Goal: Transaction & Acquisition: Purchase product/service

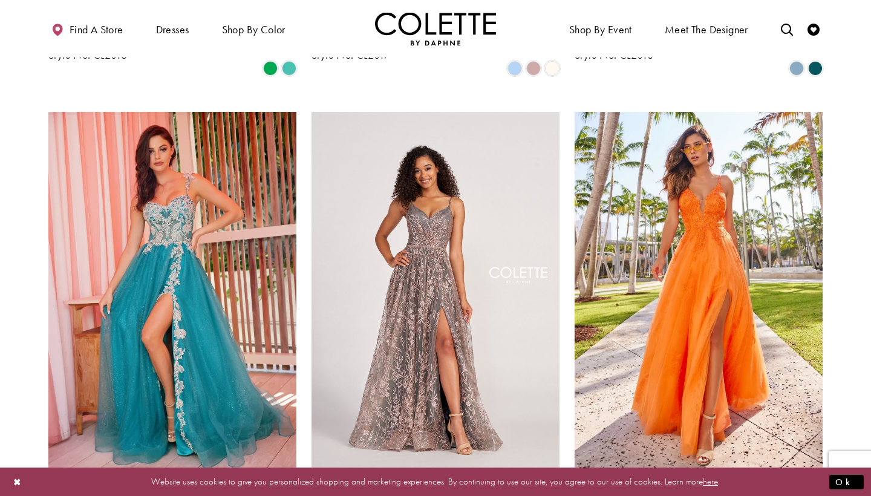
scroll to position [1432, 0]
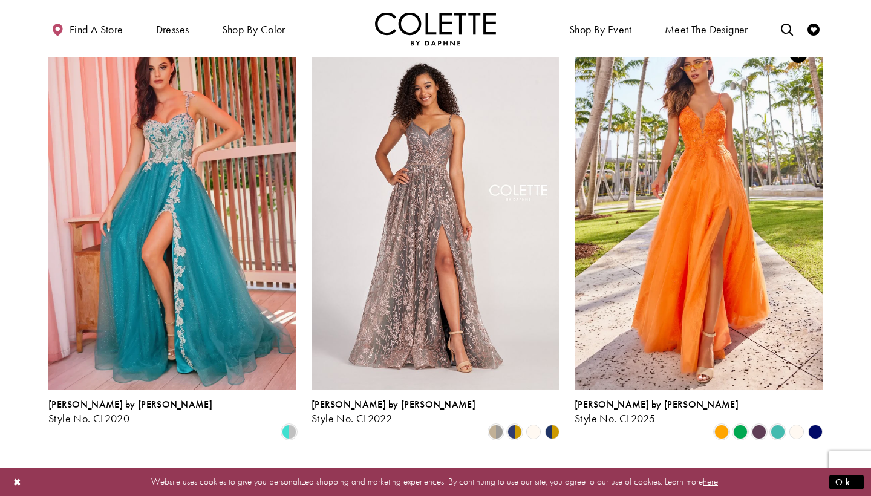
click at [815, 423] on polygon "Product List" at bounding box center [815, 432] width 19 height 19
click at [817, 423] on polygon "Product List" at bounding box center [815, 432] width 19 height 19
click at [795, 423] on polygon "Product List" at bounding box center [796, 432] width 19 height 19
click at [760, 425] on span "Product List" at bounding box center [759, 432] width 15 height 15
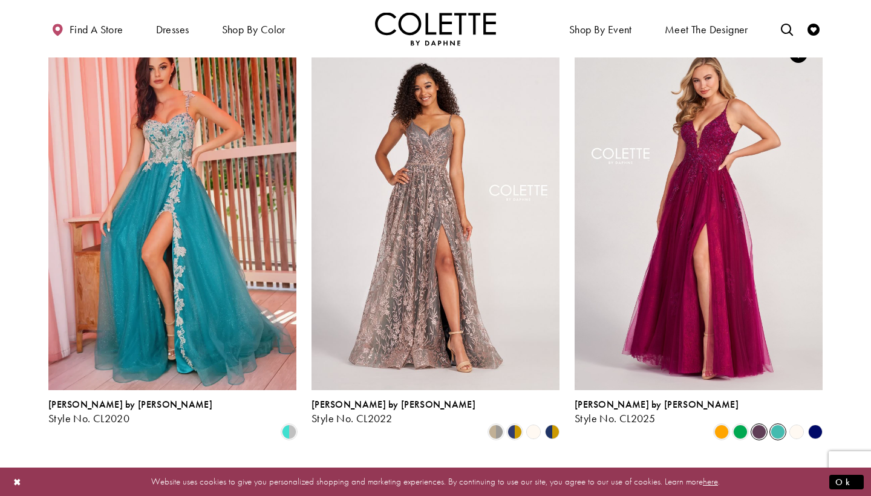
click at [774, 425] on span "Product List" at bounding box center [778, 432] width 15 height 15
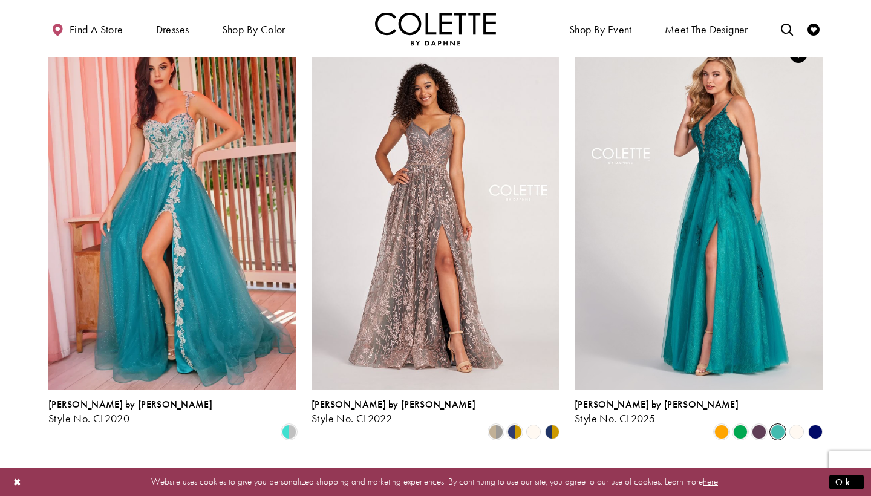
click at [816, 423] on polygon "Product List" at bounding box center [815, 432] width 19 height 19
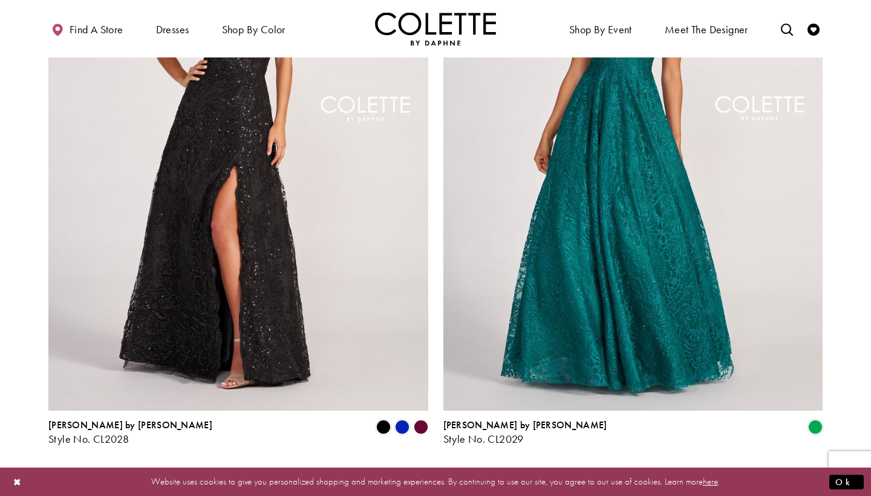
scroll to position [2060, 0]
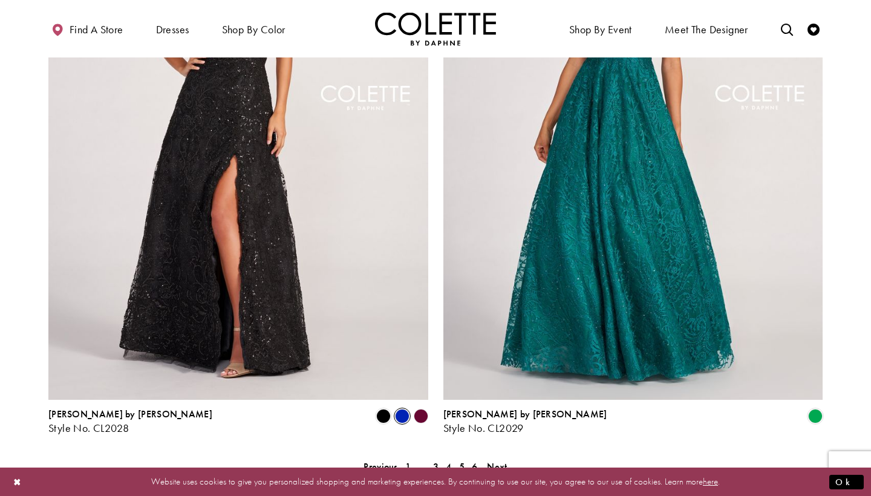
click at [399, 409] on span "Product List" at bounding box center [402, 416] width 15 height 15
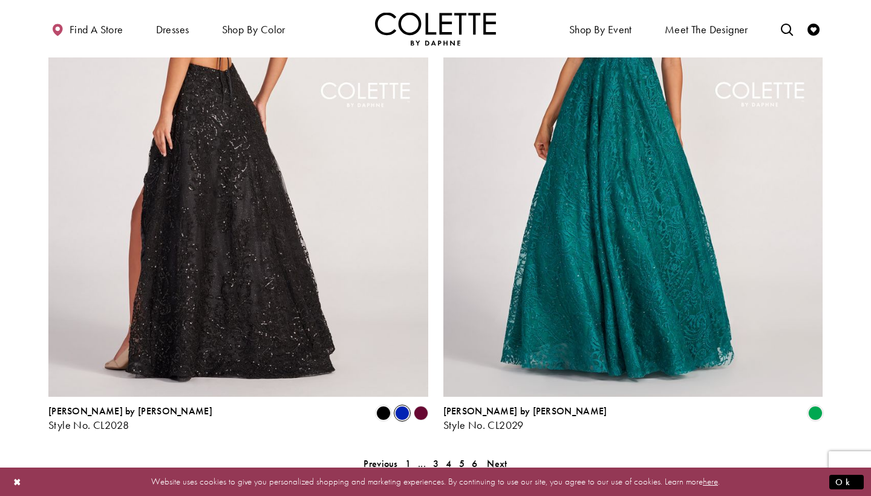
scroll to position [2090, 0]
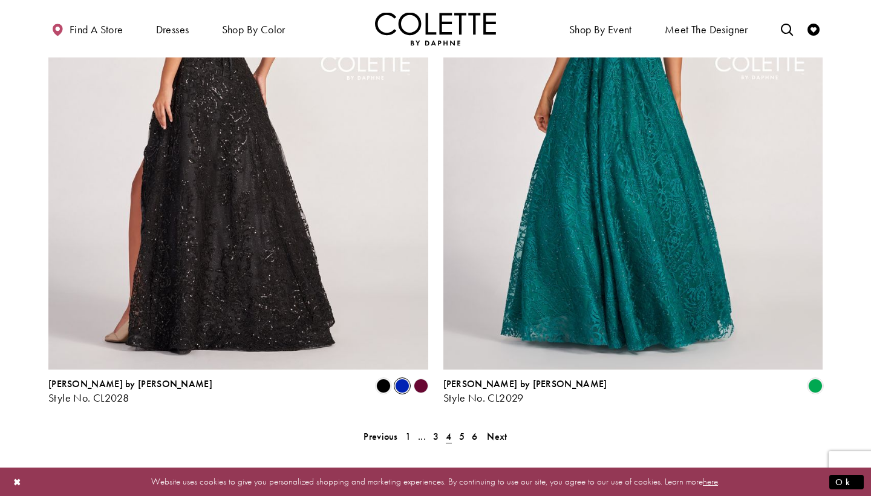
click at [392, 144] on img "Visit Colette by Daphne Style No. CL2028 Page" at bounding box center [238, 93] width 380 height 552
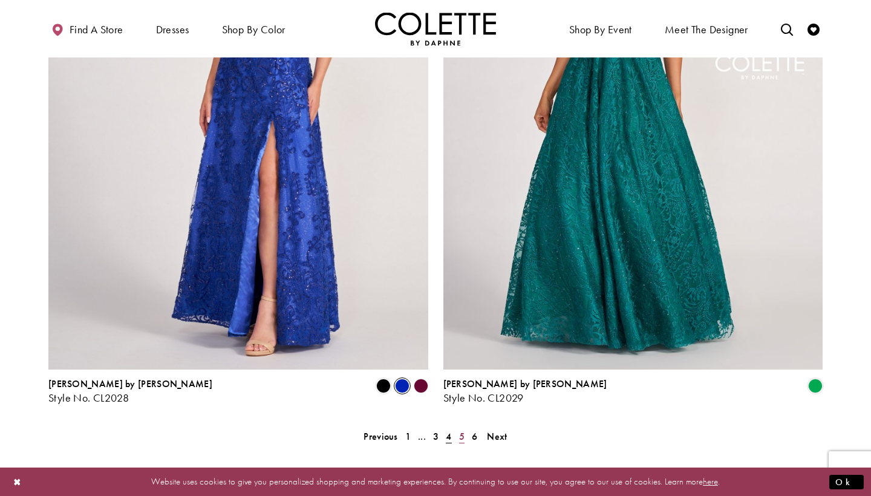
click at [462, 430] on span "5" at bounding box center [461, 436] width 5 height 13
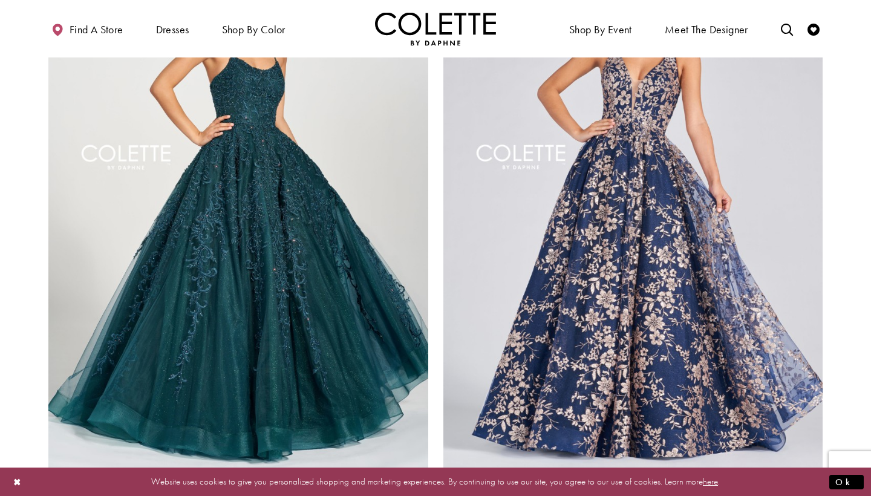
scroll to position [2124, 0]
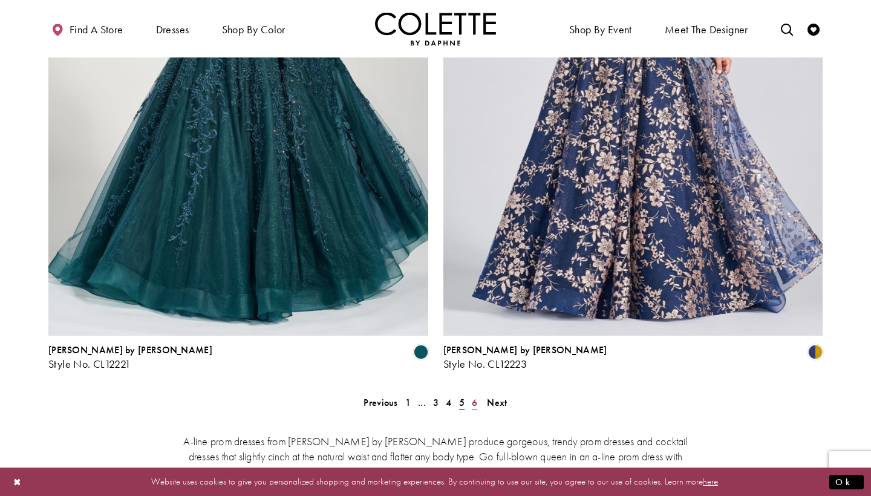
click at [473, 396] on span "6" at bounding box center [474, 402] width 5 height 13
